Goal: Task Accomplishment & Management: Use online tool/utility

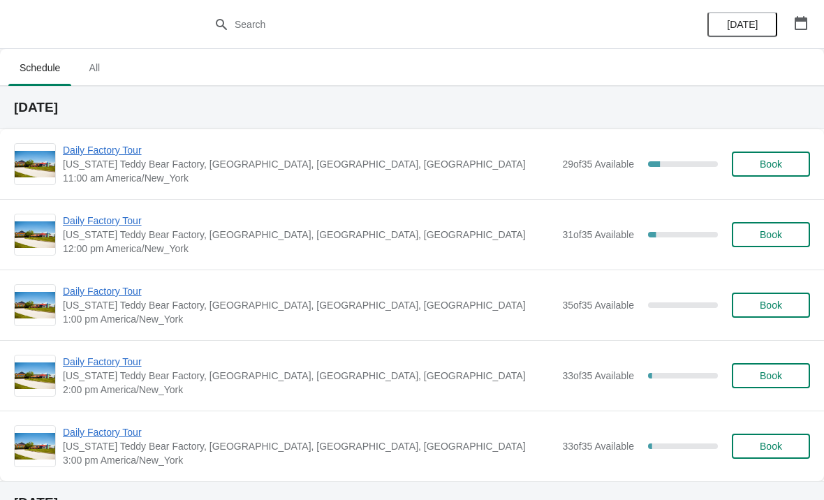
click at [119, 156] on span "Daily Factory Tour" at bounding box center [309, 150] width 492 height 14
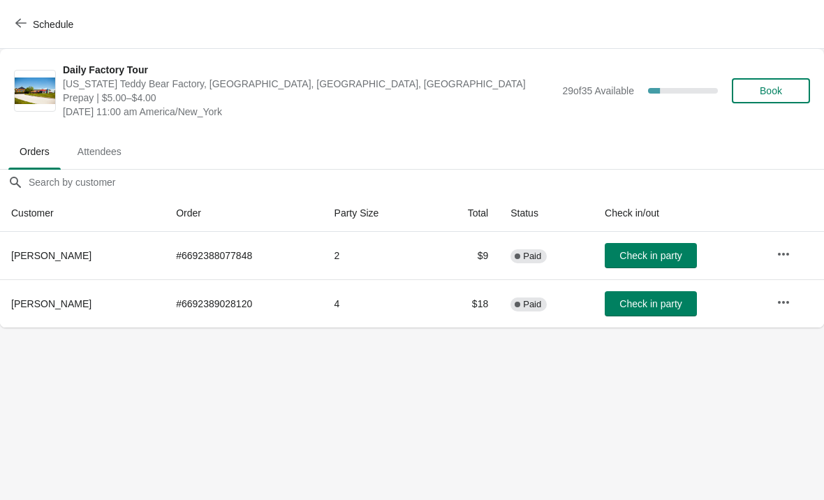
click at [22, 27] on icon "button" at bounding box center [20, 22] width 11 height 11
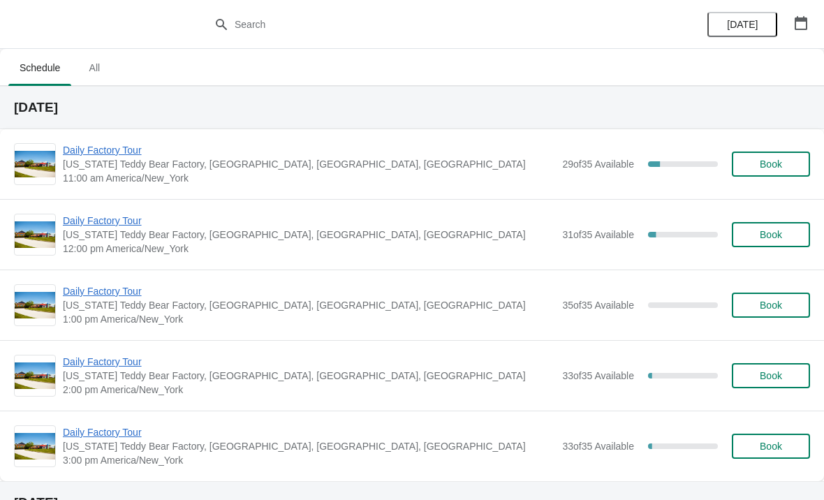
click at [93, 215] on span "Daily Factory Tour" at bounding box center [309, 221] width 492 height 14
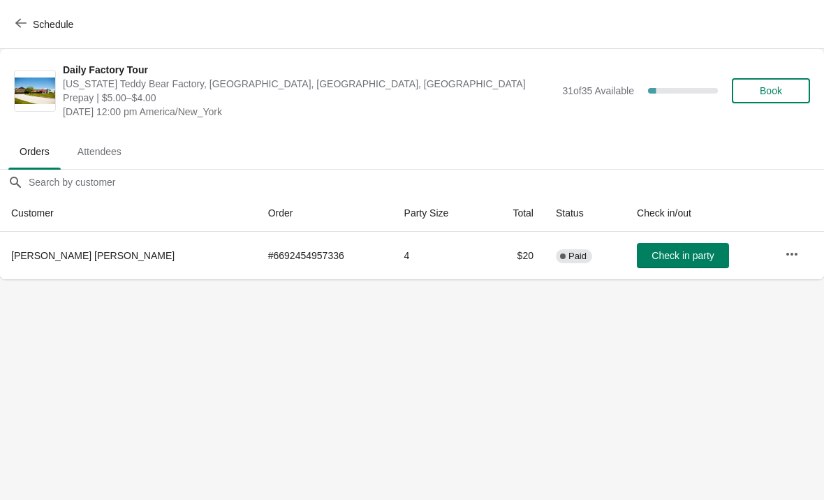
click at [17, 24] on icon "button" at bounding box center [20, 23] width 11 height 9
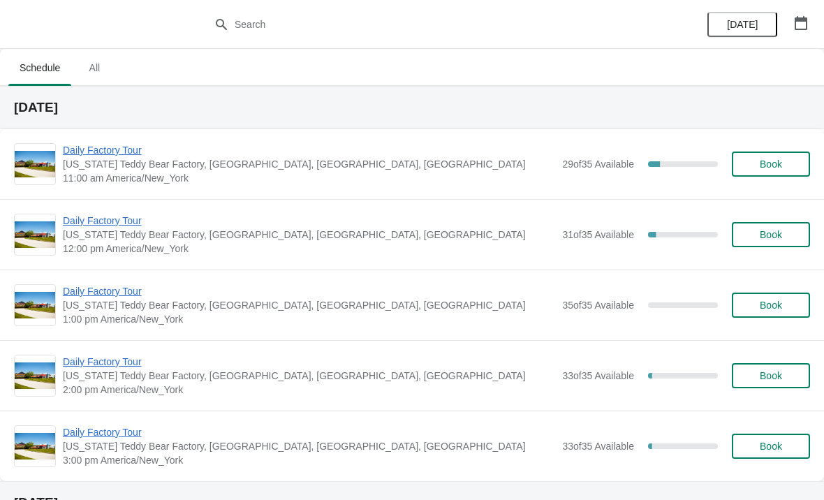
click at [99, 156] on span "Daily Factory Tour" at bounding box center [309, 150] width 492 height 14
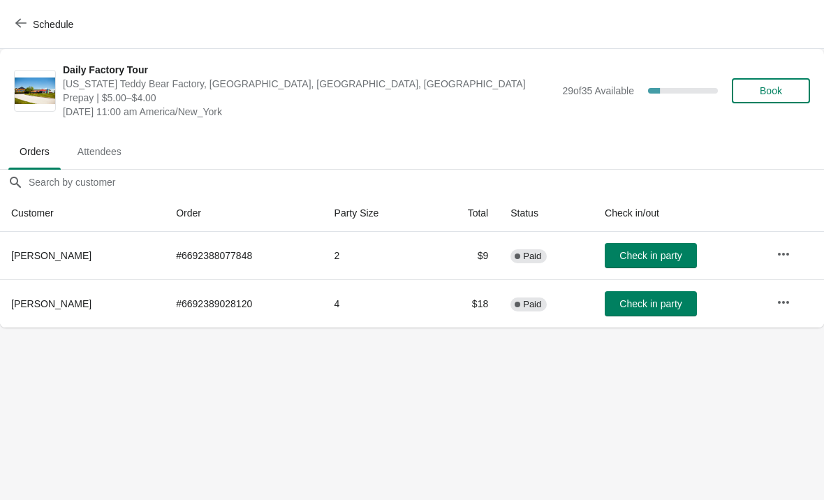
click at [658, 304] on span "Check in party" at bounding box center [650, 303] width 62 height 11
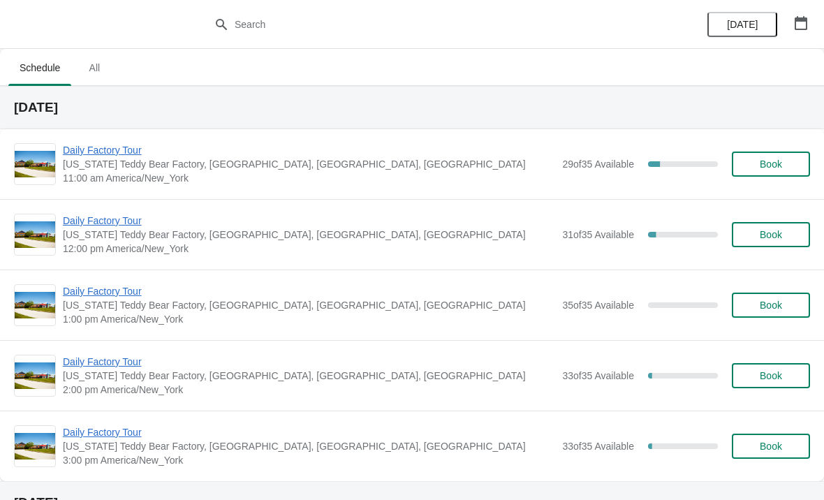
click at [101, 152] on span "Daily Factory Tour" at bounding box center [309, 150] width 492 height 14
click at [91, 156] on span "Daily Factory Tour" at bounding box center [309, 150] width 492 height 14
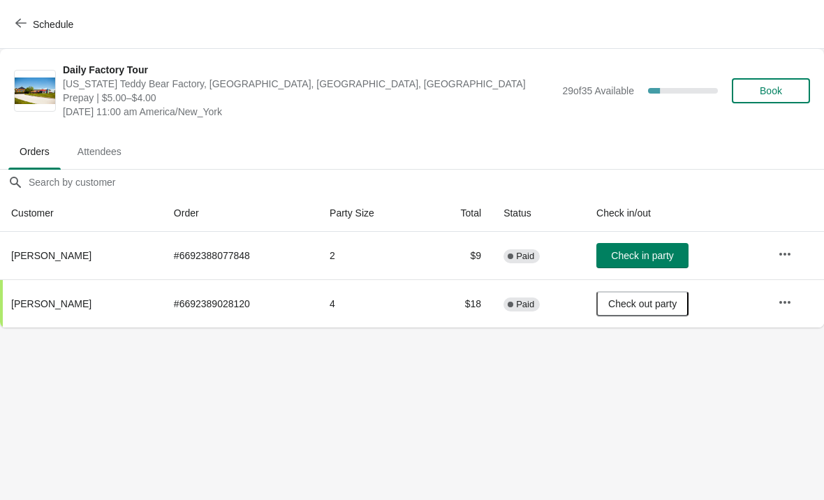
click at [642, 260] on span "Check in party" at bounding box center [642, 255] width 62 height 11
